Goal: Transaction & Acquisition: Download file/media

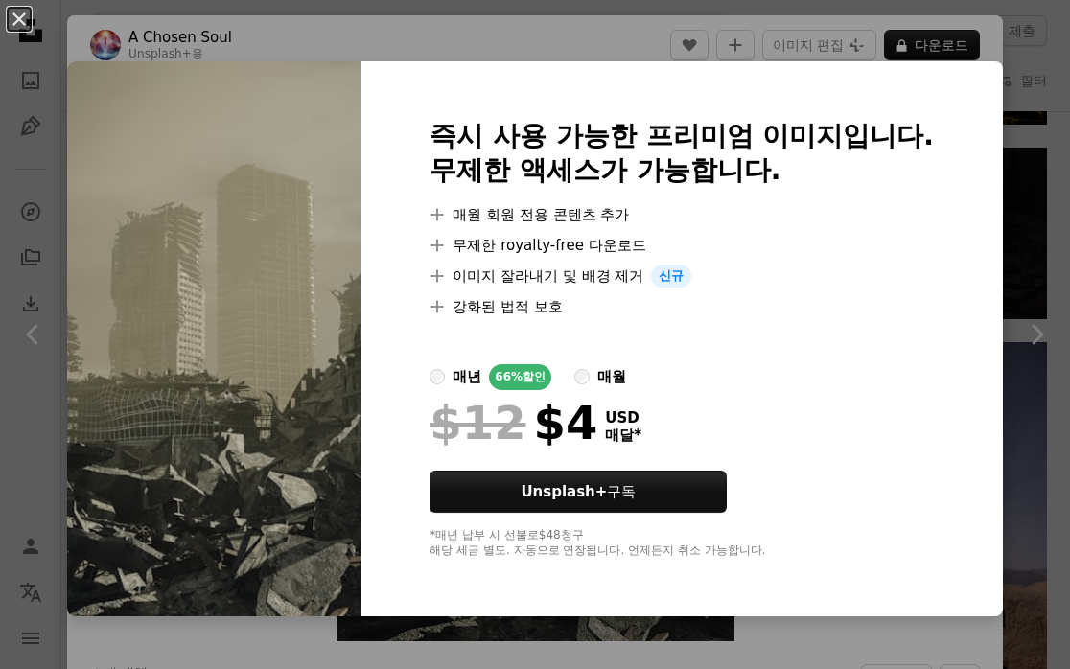
scroll to position [0, 290]
click at [1040, 129] on div "An X shape 즉시 사용 가능한 프리미엄 이미지입니다. 무제한 액세스가 가능합니다. A plus sign 매월 회원 전용 콘텐츠 추가 A…" at bounding box center [535, 334] width 1070 height 669
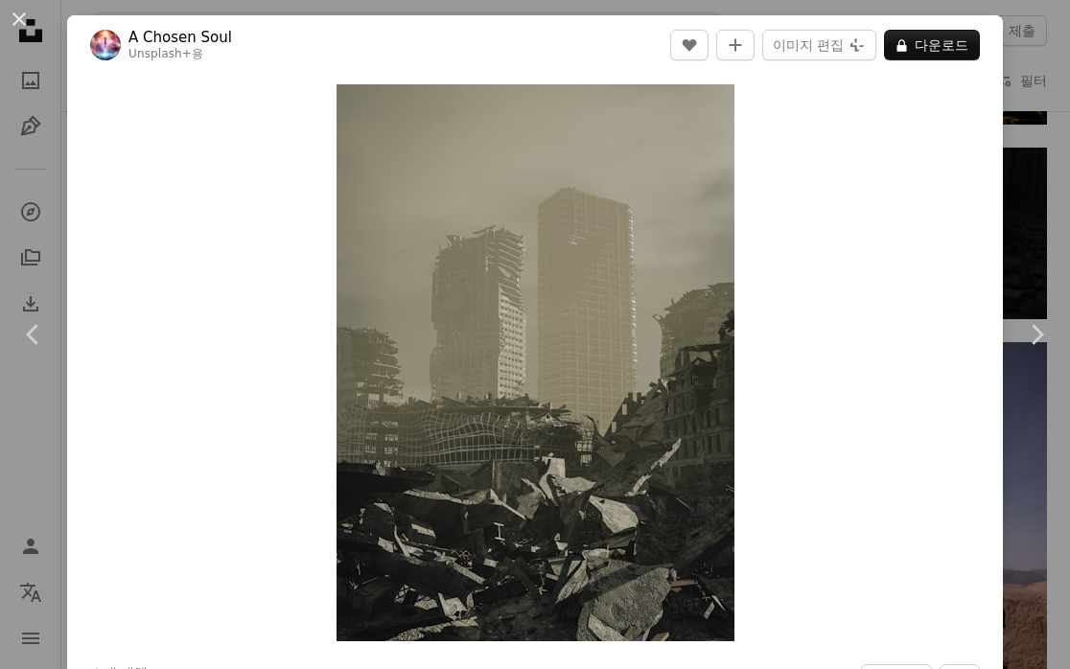
click at [1040, 129] on div "An X shape Chevron left Chevron right A Chosen Soul Unsplash+ 용 A heart A plus …" at bounding box center [535, 334] width 1070 height 669
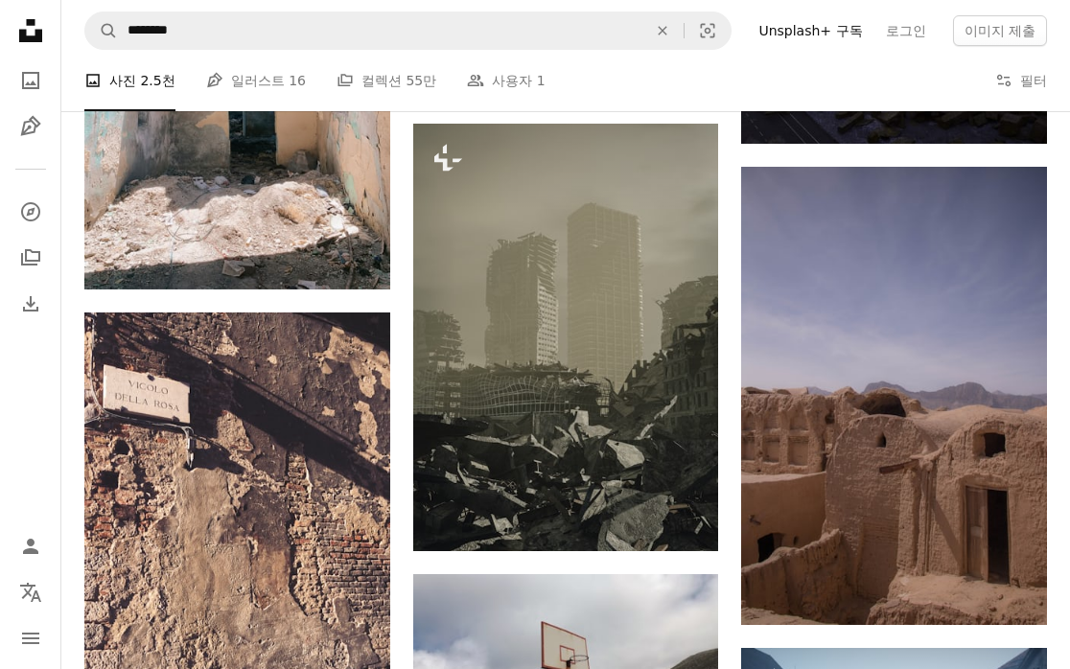
scroll to position [2055, 0]
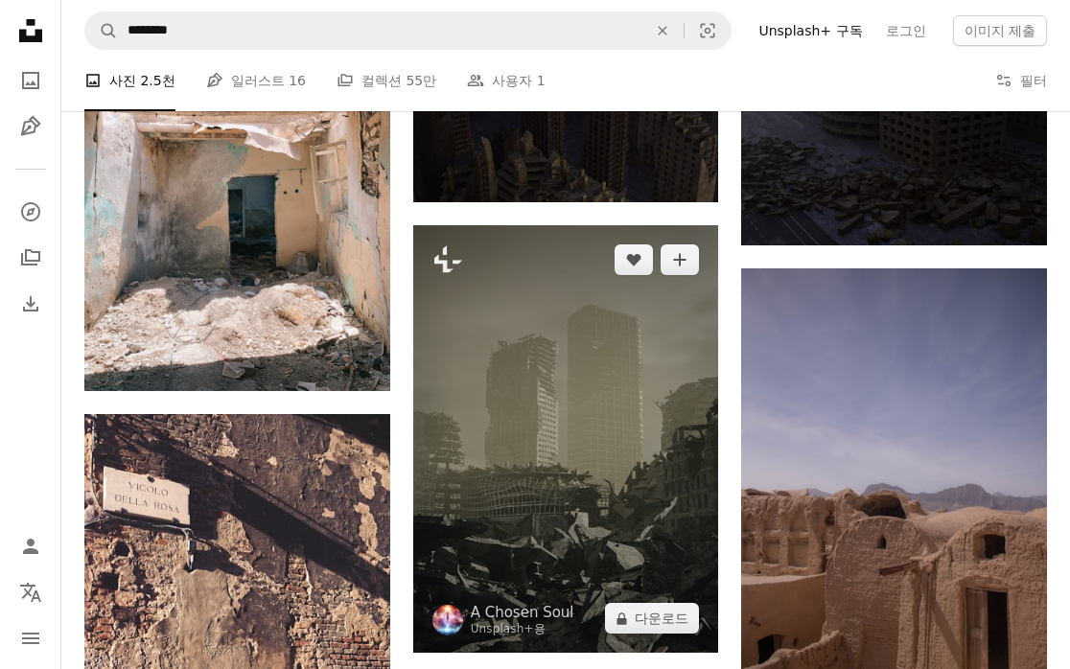
click at [613, 426] on img at bounding box center [566, 439] width 306 height 428
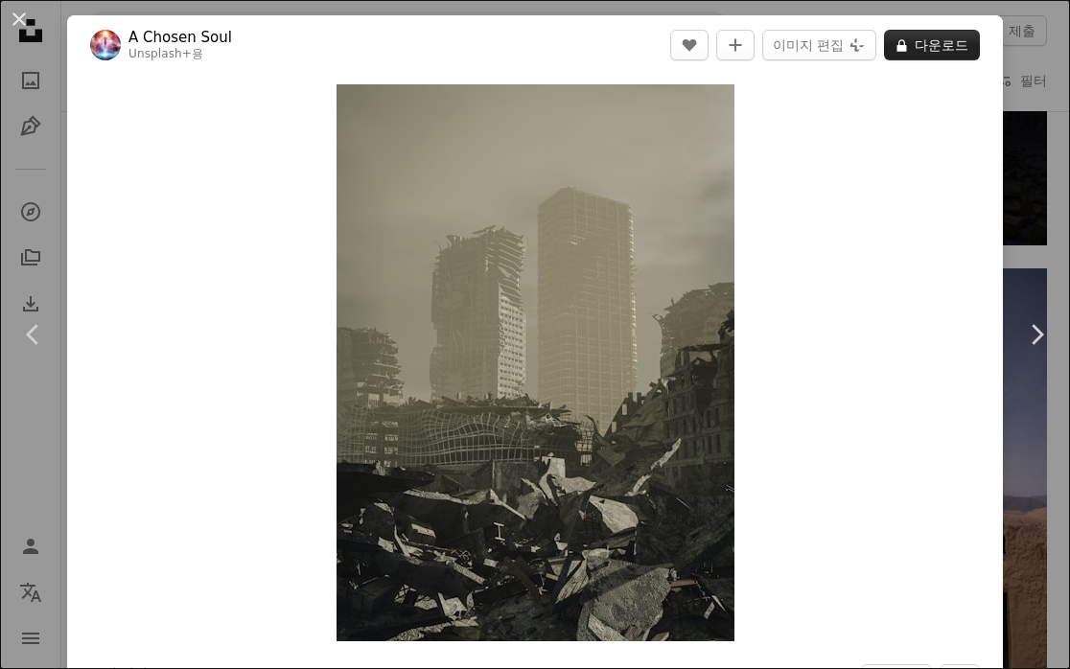
click at [937, 43] on button "A lock 다운로드" at bounding box center [932, 45] width 96 height 31
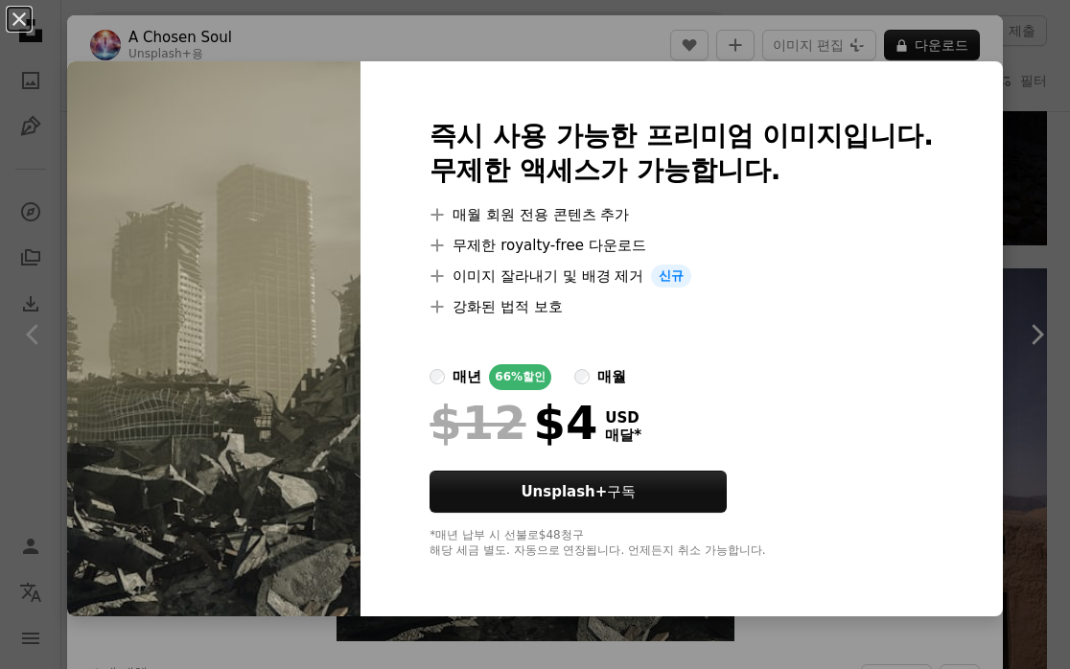
click at [1030, 173] on div "An X shape 즉시 사용 가능한 프리미엄 이미지입니다. 무제한 액세스가 가능합니다. A plus sign 매월 회원 전용 콘텐츠 추가 A…" at bounding box center [535, 334] width 1070 height 669
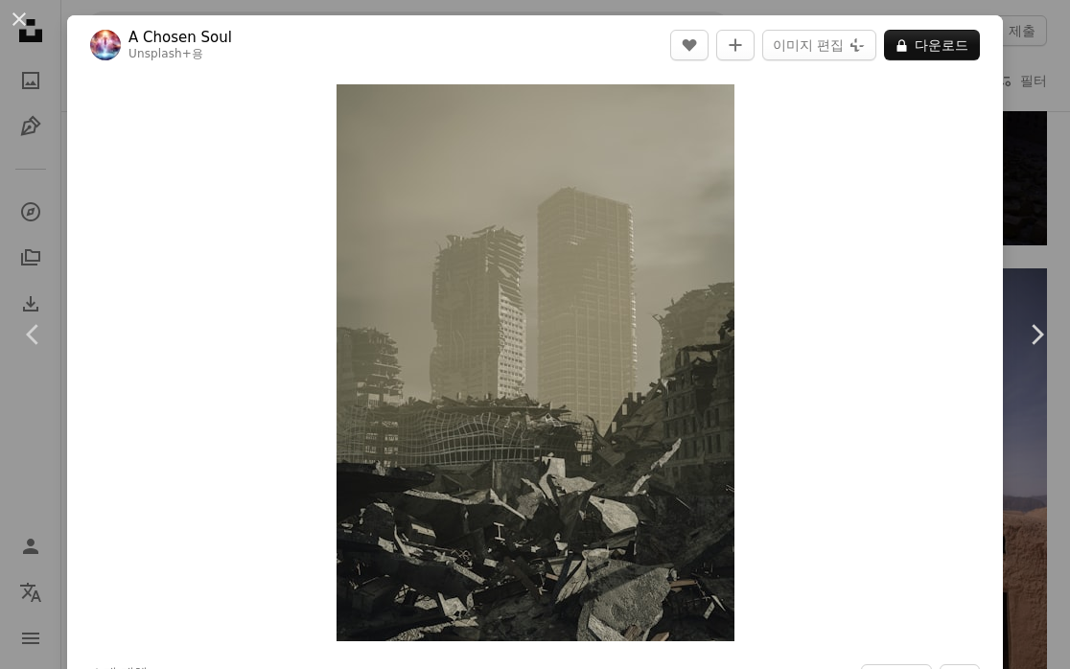
click at [1030, 173] on div "An X shape Chevron left Chevron right A Chosen Soul Unsplash+ 용 A heart A plus …" at bounding box center [535, 334] width 1070 height 669
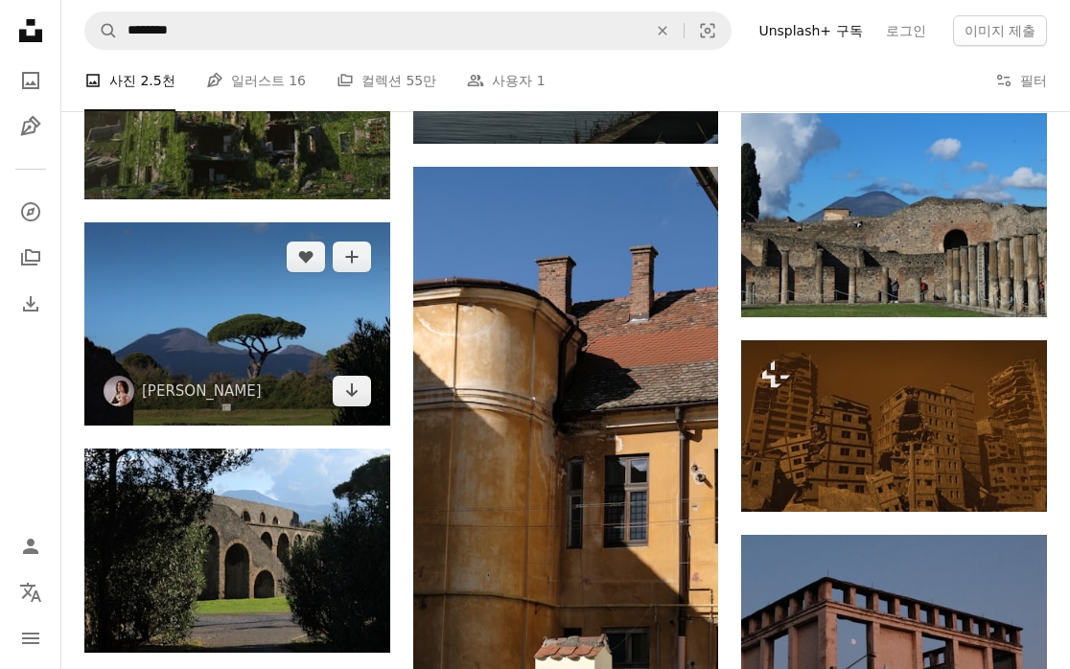
scroll to position [6664, 0]
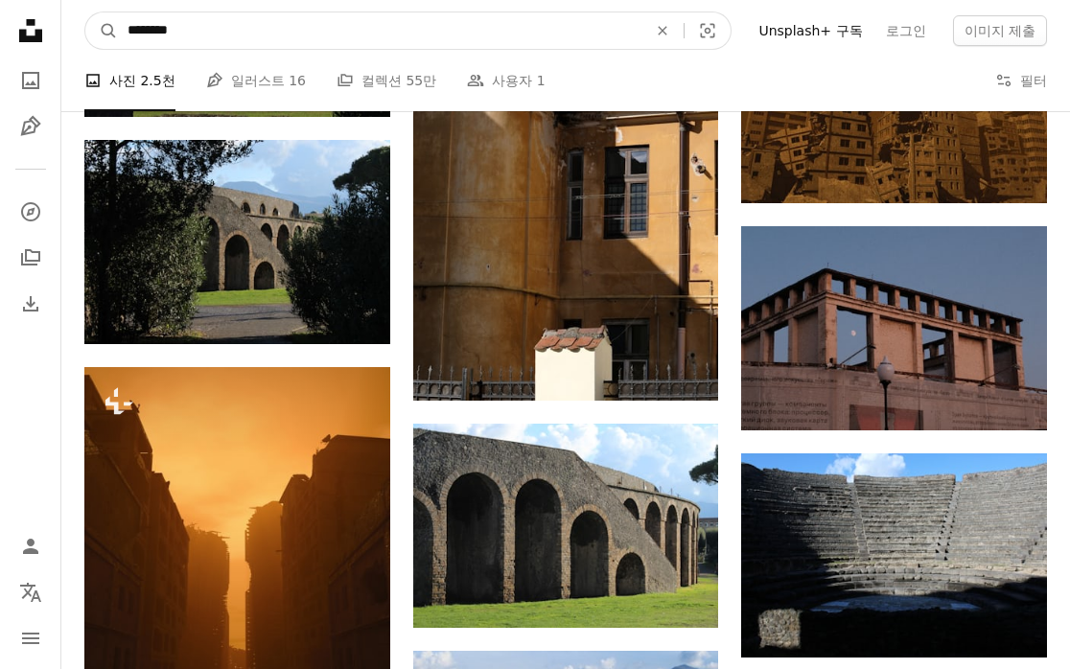
click at [408, 30] on input "********" at bounding box center [379, 30] width 523 height 36
type input "*"
type input "**"
click at [102, 31] on button "A magnifying glass" at bounding box center [101, 30] width 33 height 36
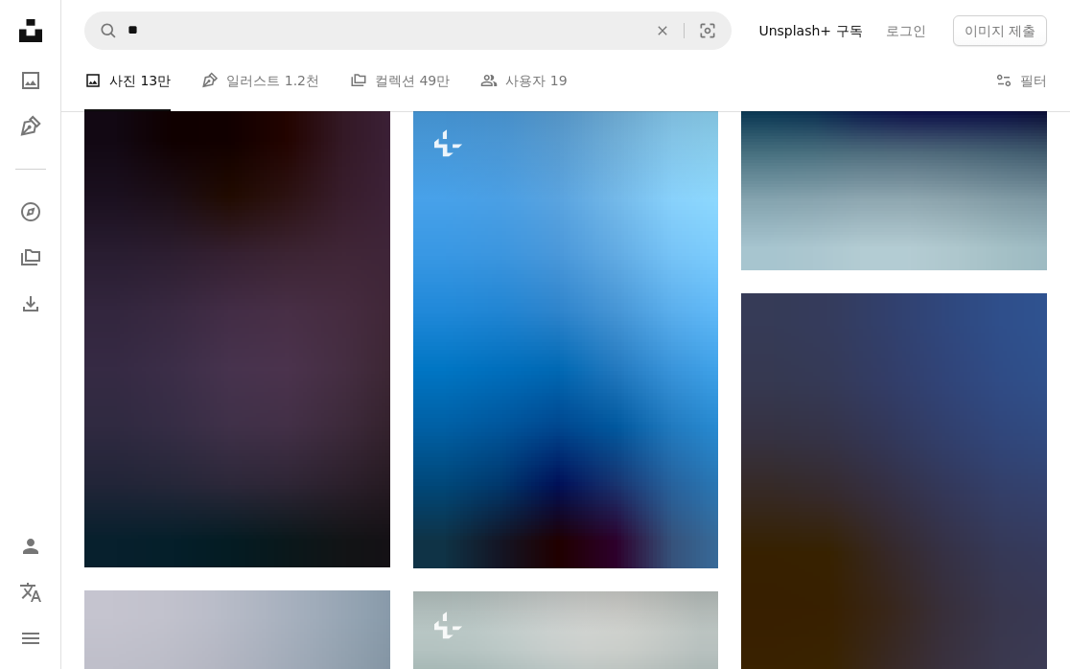
scroll to position [1442, 0]
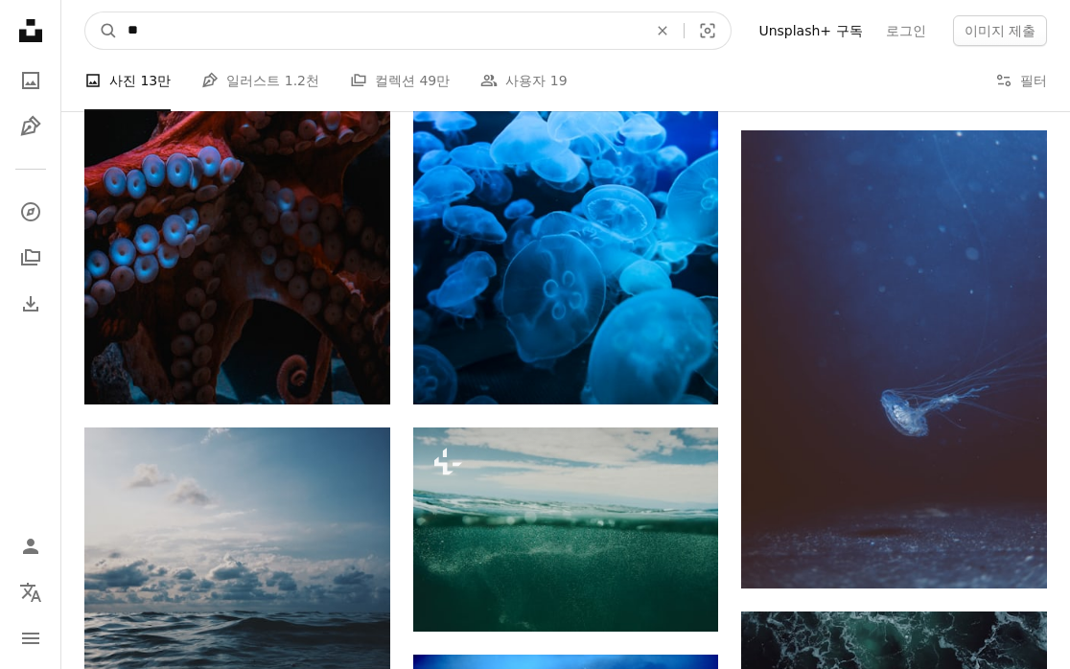
click at [277, 33] on input "**" at bounding box center [379, 30] width 523 height 36
type input "*"
type input "*****"
click at [102, 31] on button "A magnifying glass" at bounding box center [101, 30] width 33 height 36
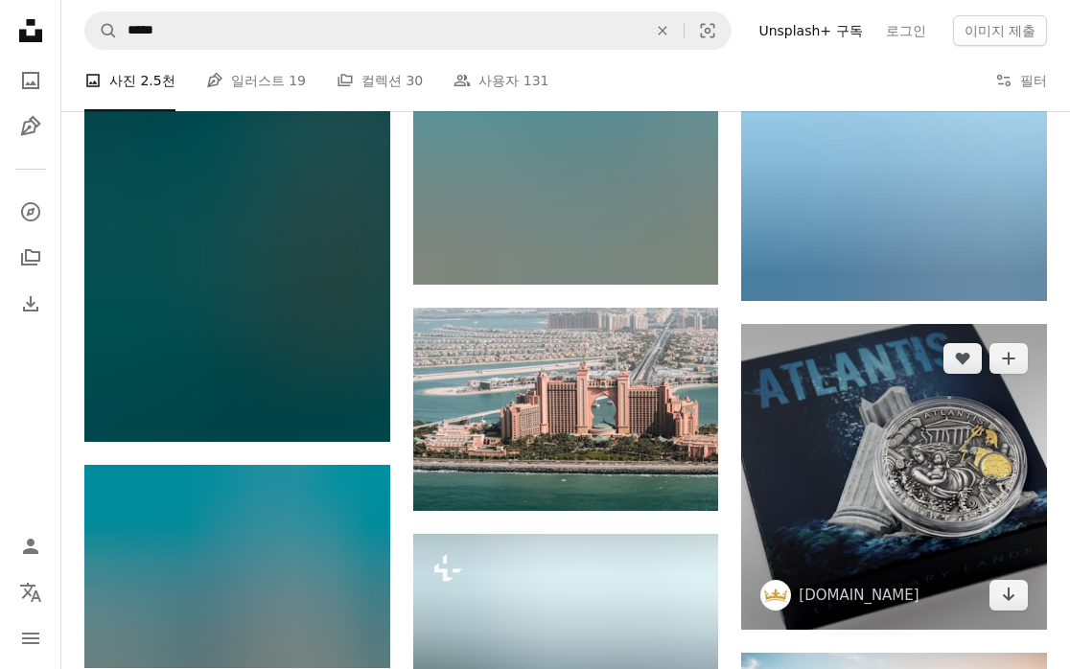
scroll to position [1236, 0]
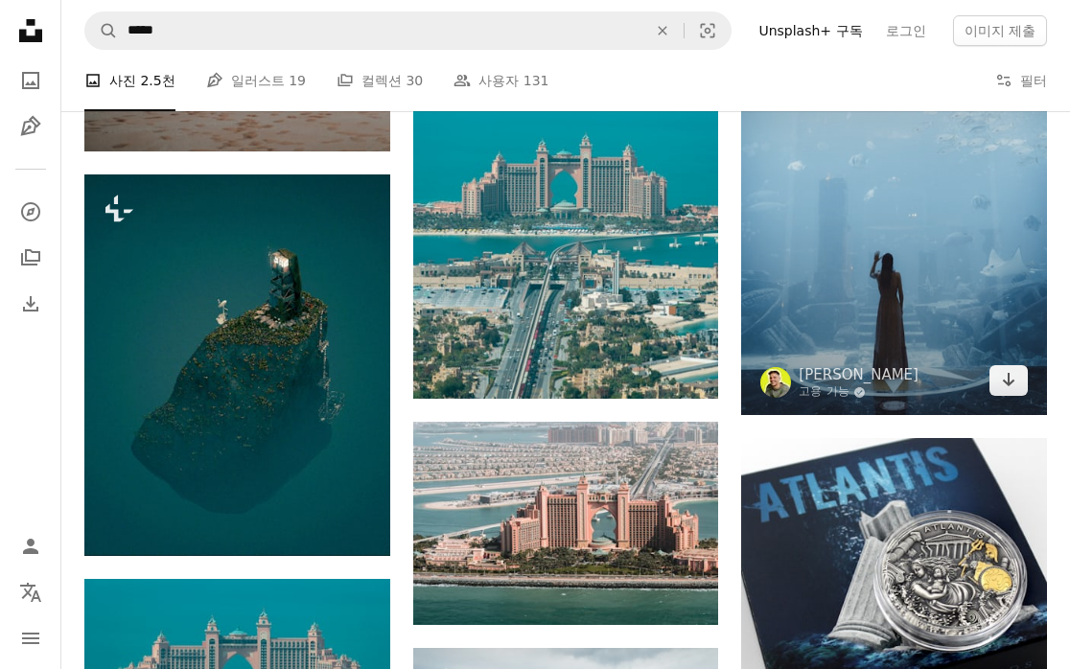
click at [894, 283] on img at bounding box center [894, 186] width 306 height 458
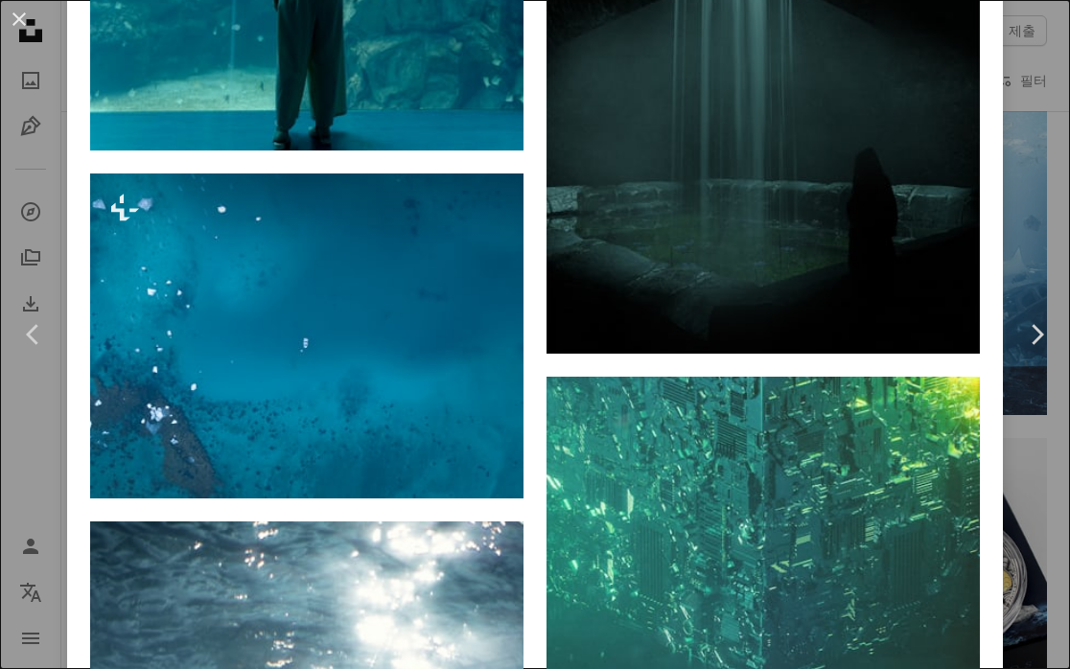
scroll to position [1997, 0]
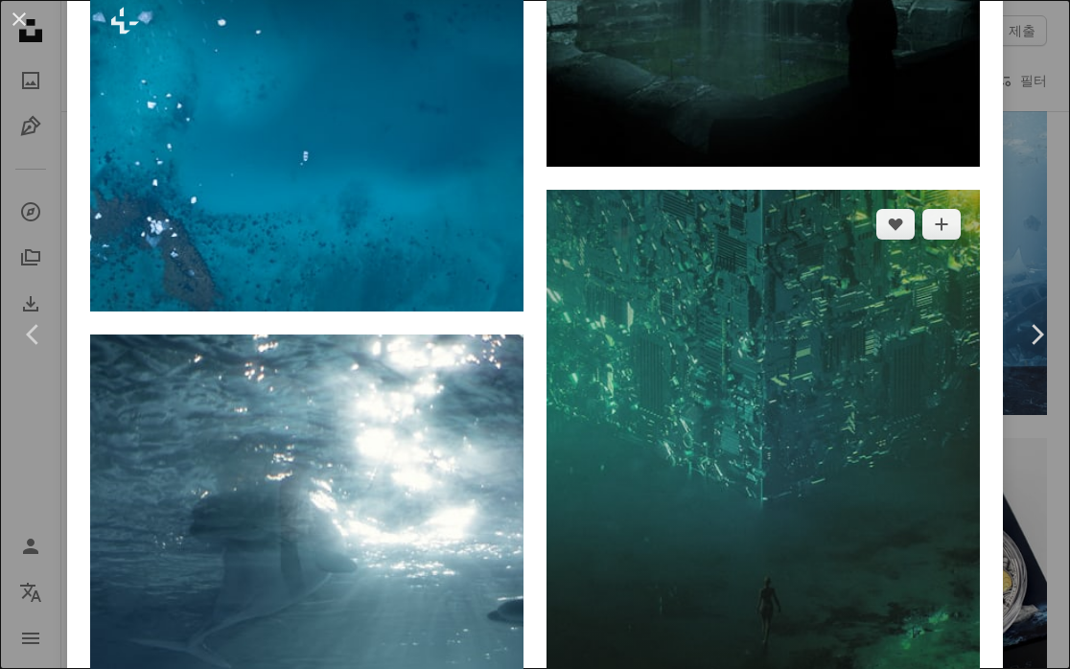
click at [795, 335] on img at bounding box center [762, 461] width 433 height 542
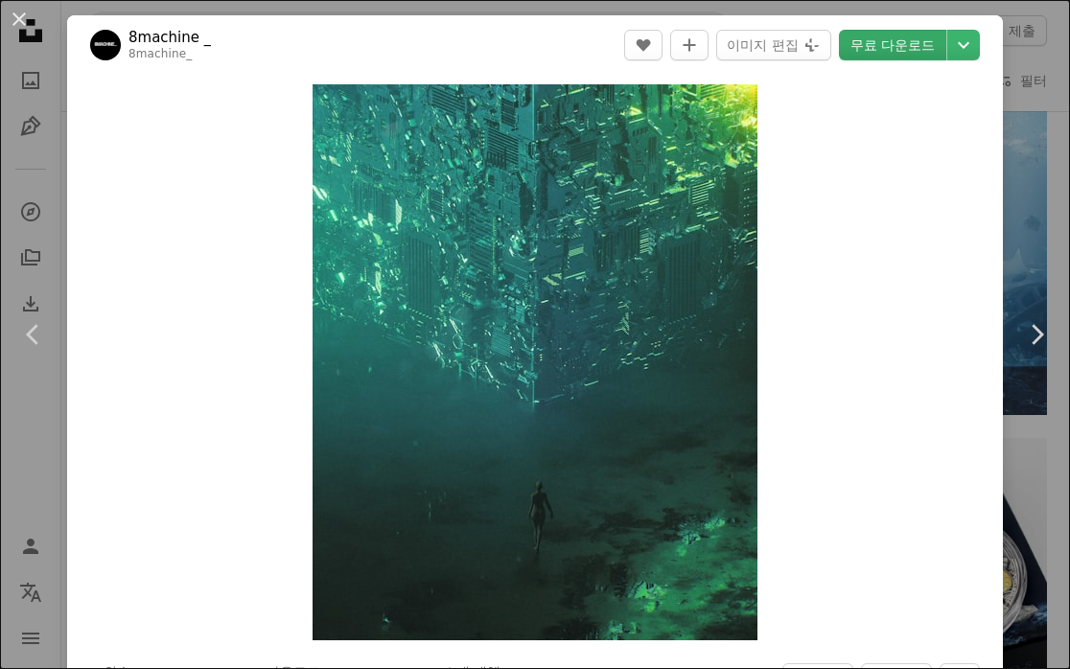
click at [898, 41] on link "무료 다운로드" at bounding box center [892, 45] width 107 height 31
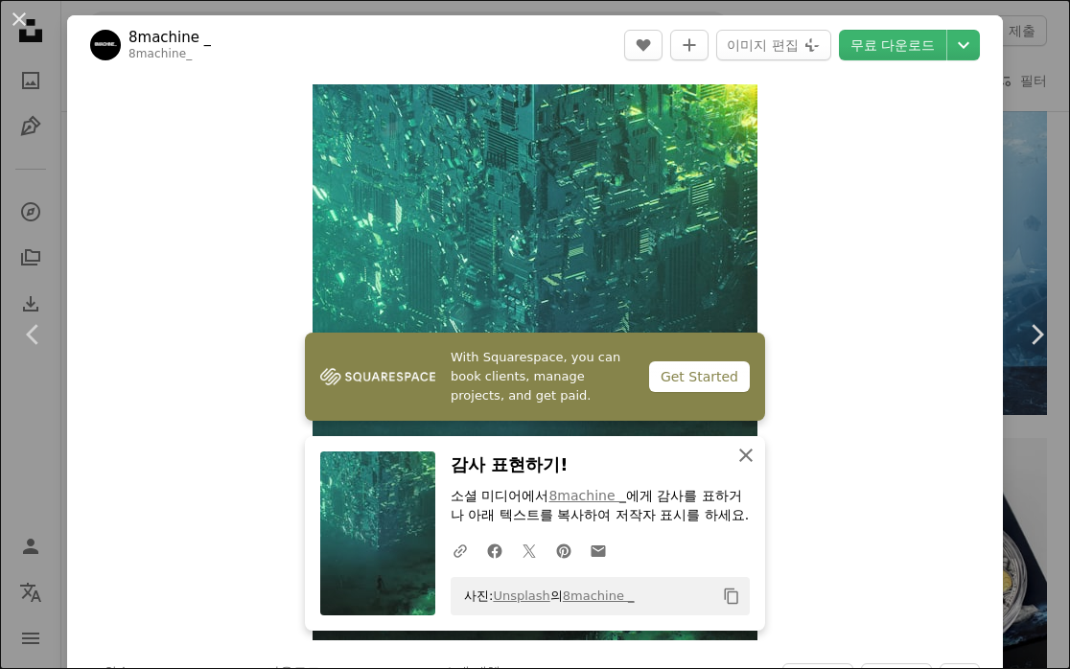
click at [749, 459] on icon "An X shape" at bounding box center [745, 455] width 23 height 23
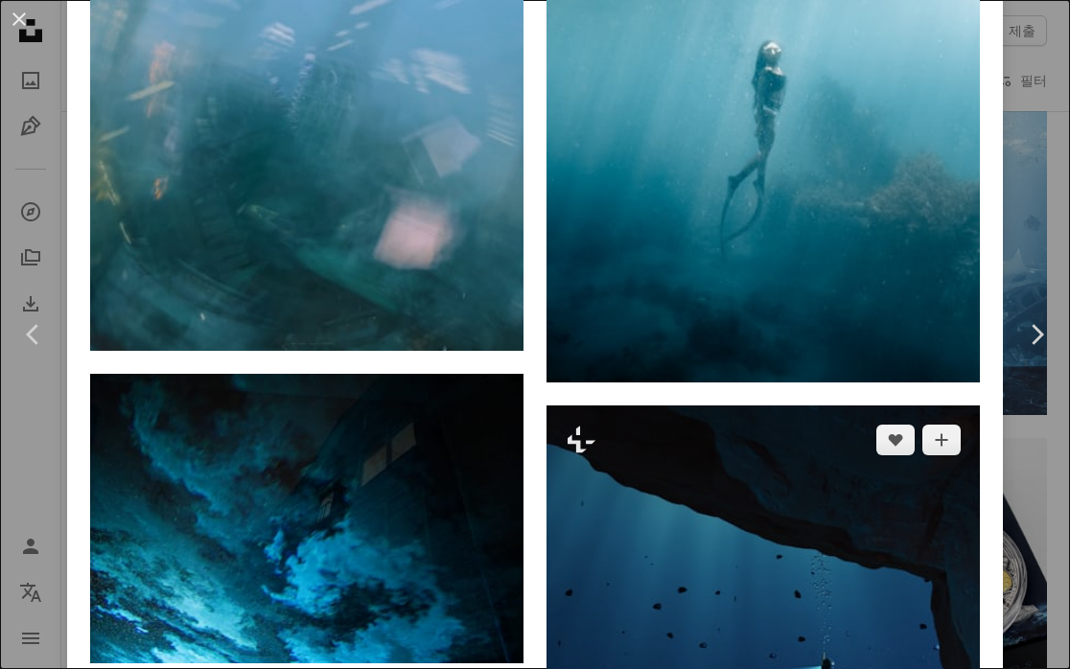
scroll to position [6265, 0]
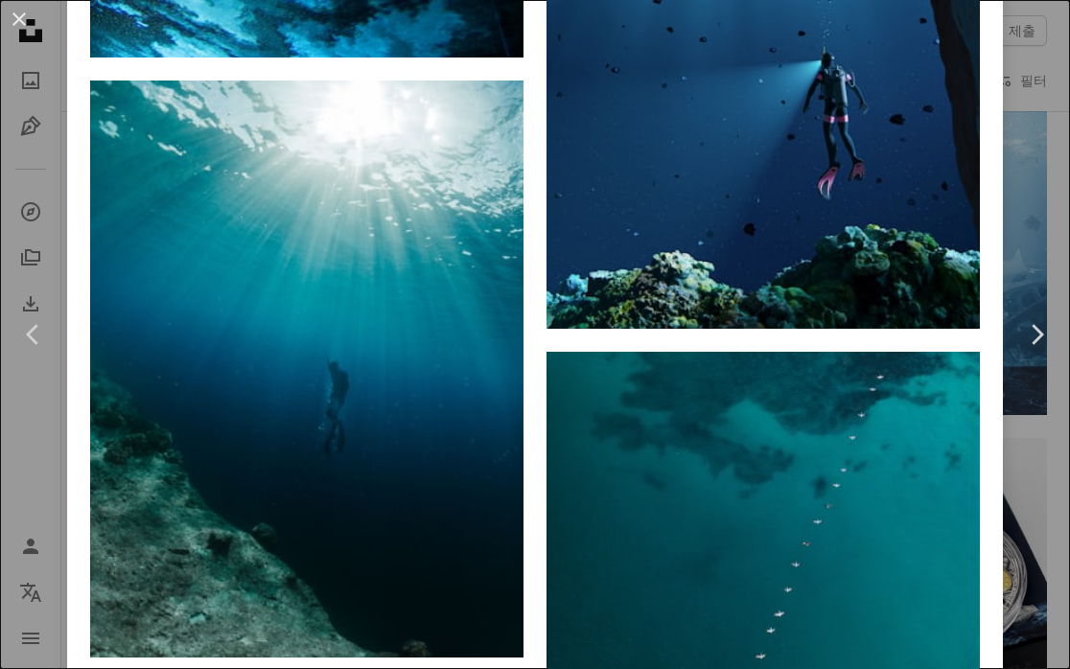
click at [1029, 87] on div "An X shape Chevron left Chevron right 8machine _ 8machine_ A heart A plus sign …" at bounding box center [535, 334] width 1070 height 669
